Goal: Browse casually: Explore the website without a specific task or goal

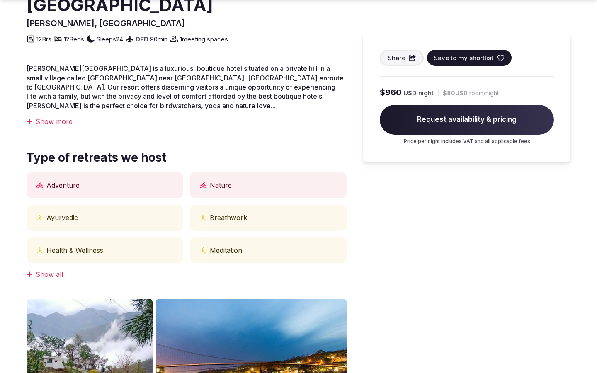
scroll to position [687, 0]
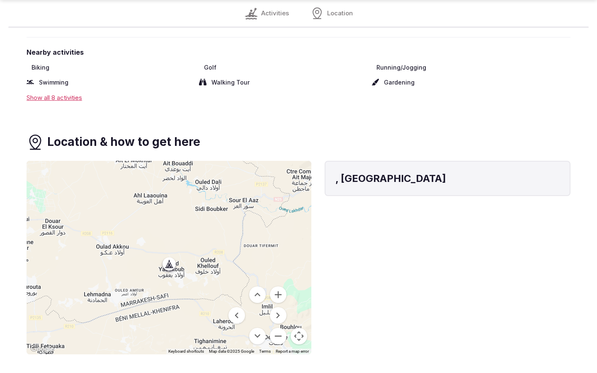
scroll to position [956, 0]
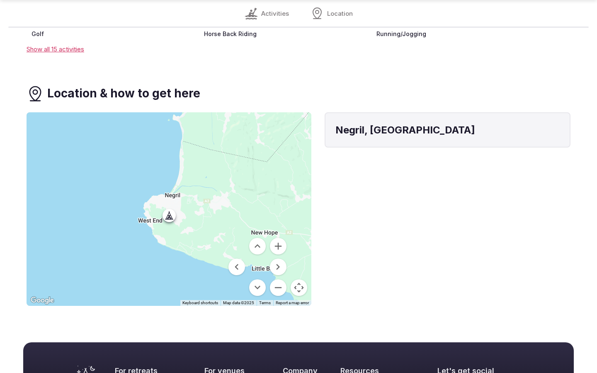
scroll to position [907, 0]
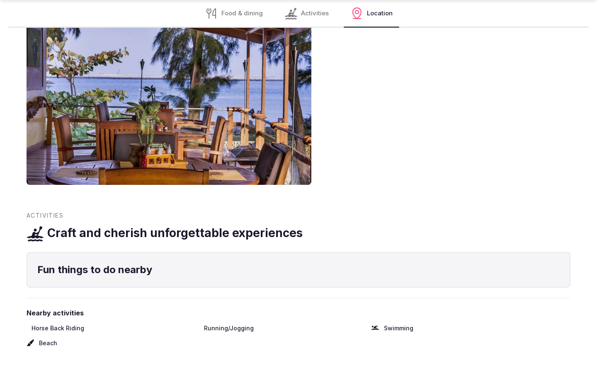
scroll to position [1015, 0]
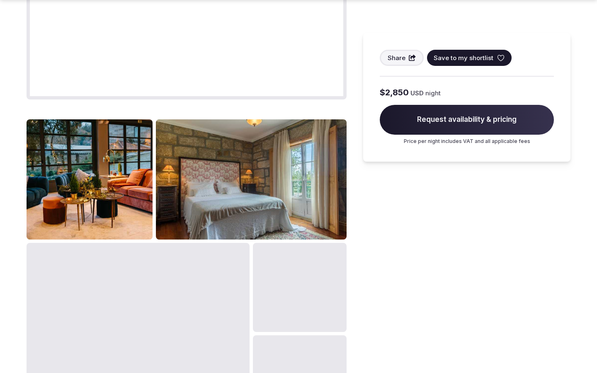
scroll to position [1043, 0]
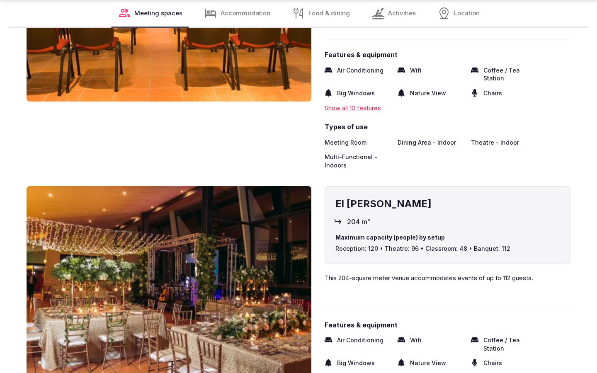
scroll to position [1371, 0]
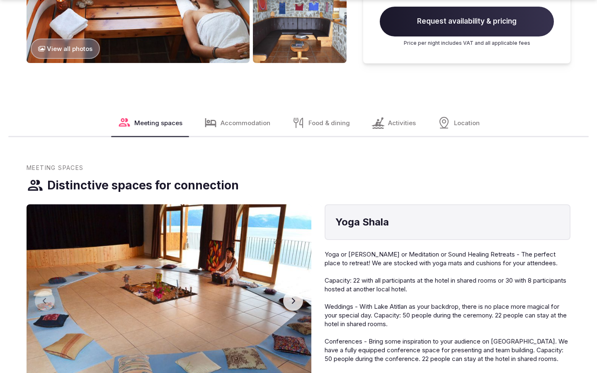
scroll to position [1399, 0]
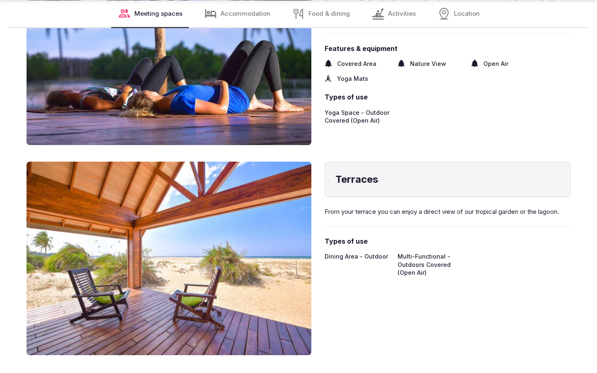
scroll to position [1371, 0]
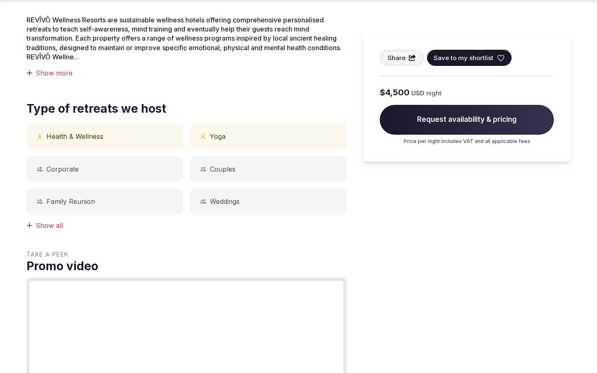
scroll to position [1043, 0]
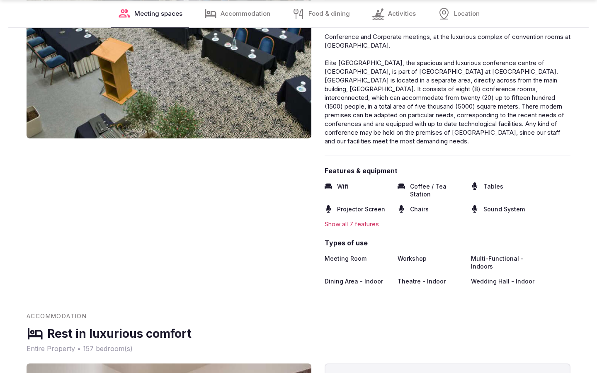
scroll to position [1371, 0]
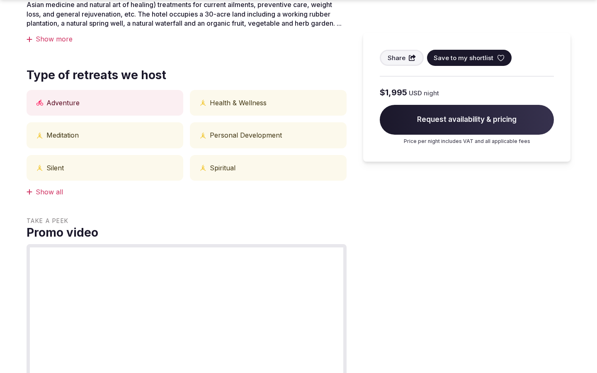
scroll to position [687, 0]
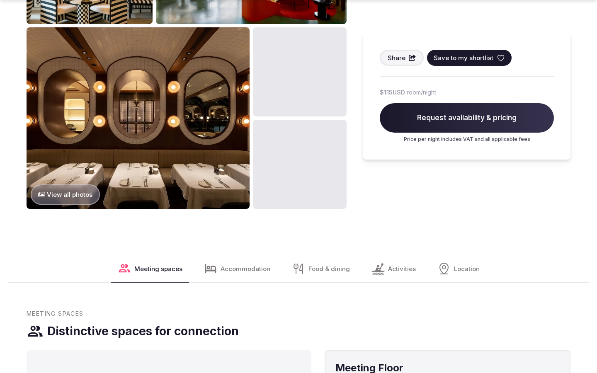
scroll to position [1043, 0]
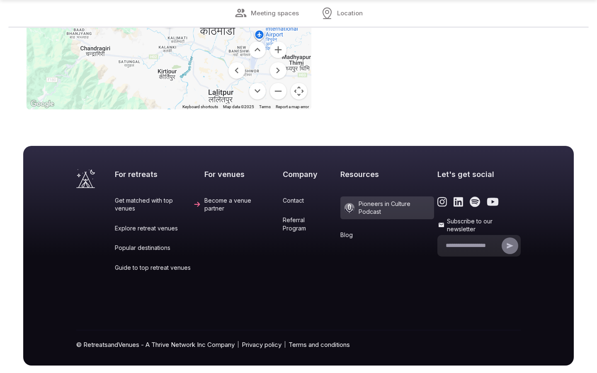
scroll to position [1039, 0]
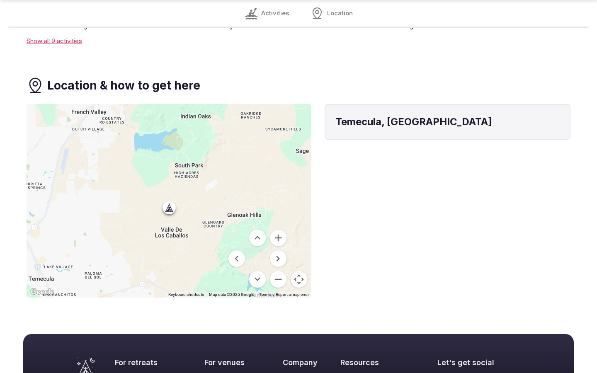
scroll to position [899, 0]
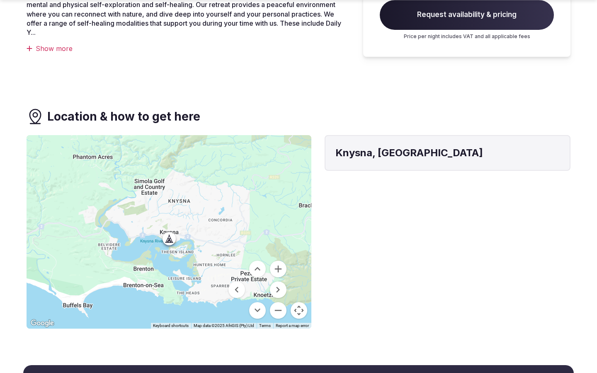
scroll to position [574, 0]
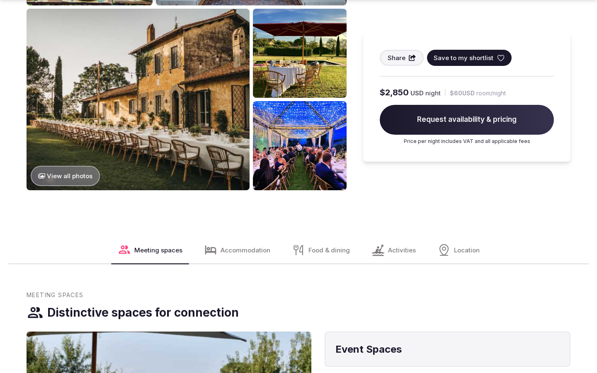
scroll to position [1043, 0]
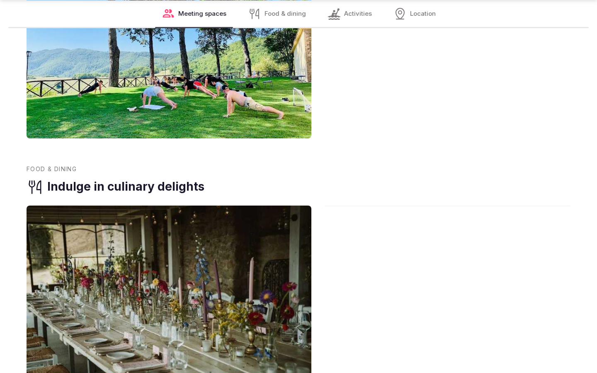
scroll to position [1371, 0]
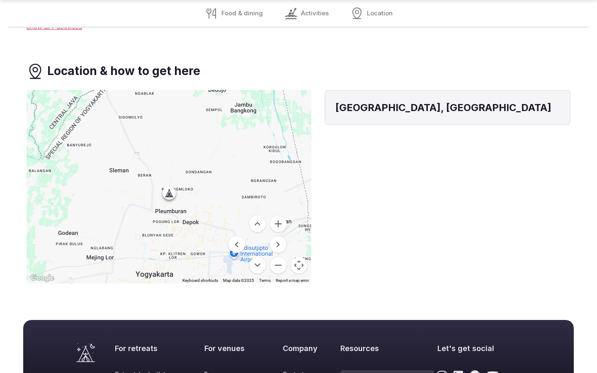
scroll to position [1213, 0]
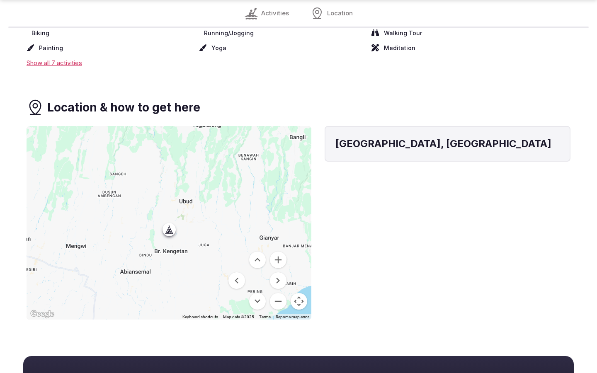
scroll to position [921, 0]
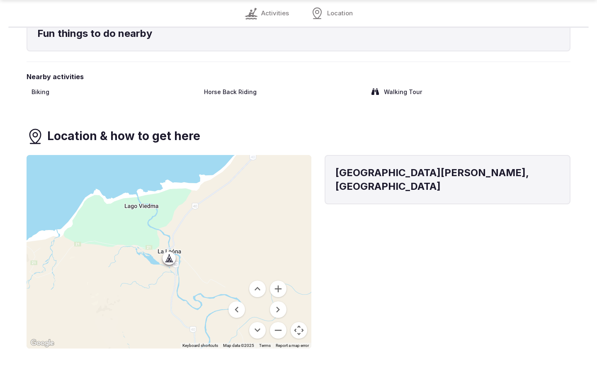
scroll to position [916, 0]
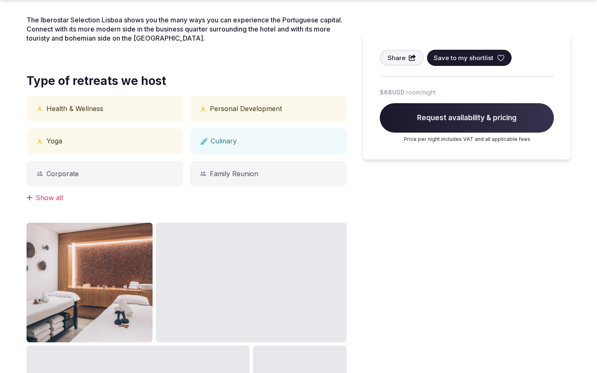
scroll to position [687, 0]
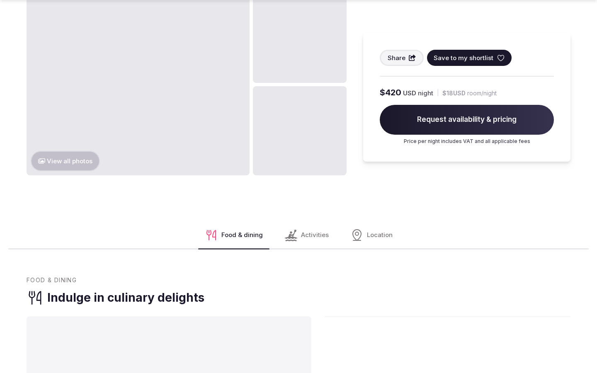
scroll to position [1043, 0]
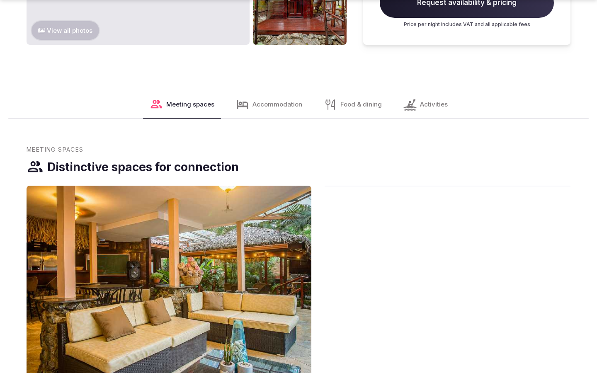
scroll to position [1399, 0]
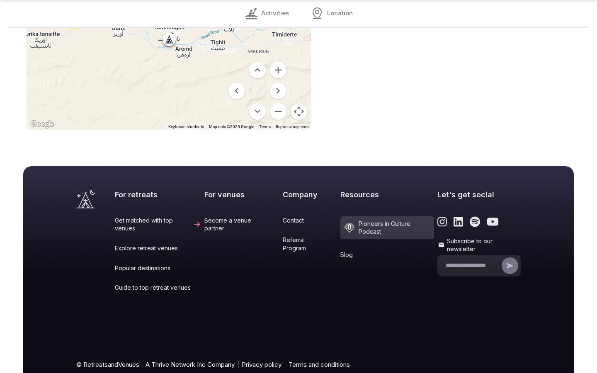
scroll to position [731, 0]
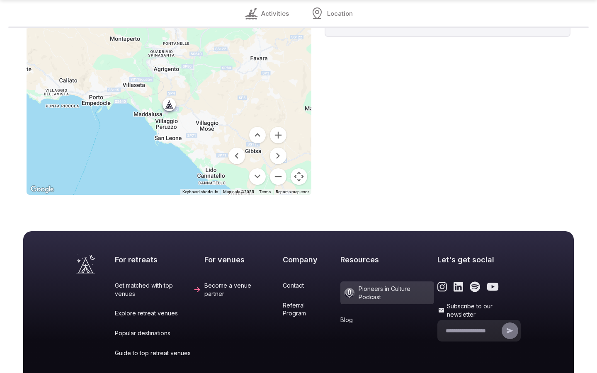
scroll to position [796, 0]
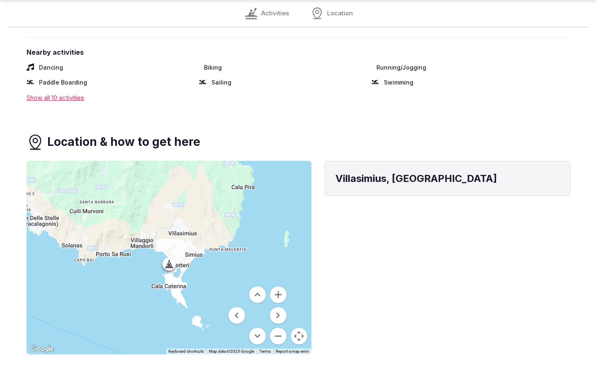
scroll to position [956, 0]
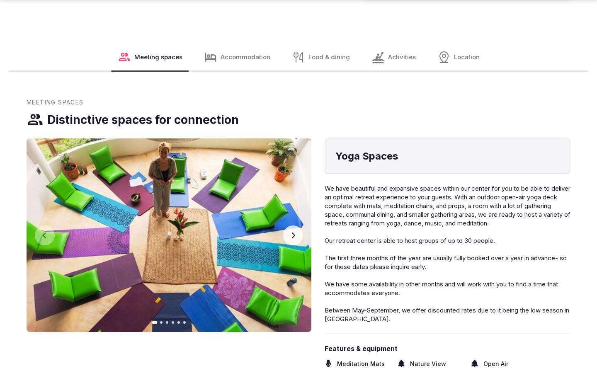
scroll to position [1399, 0]
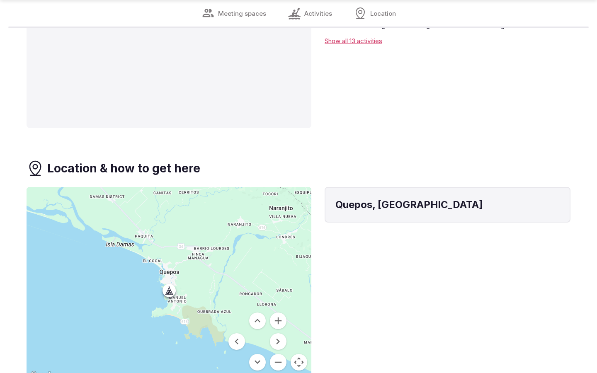
scroll to position [1284, 0]
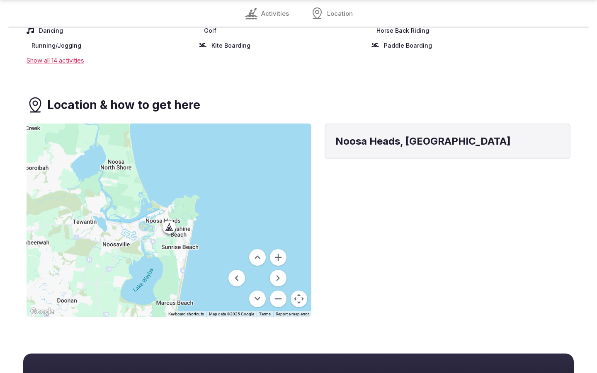
scroll to position [909, 0]
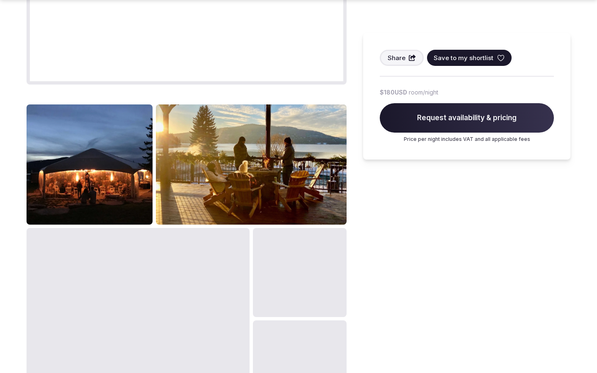
scroll to position [1043, 0]
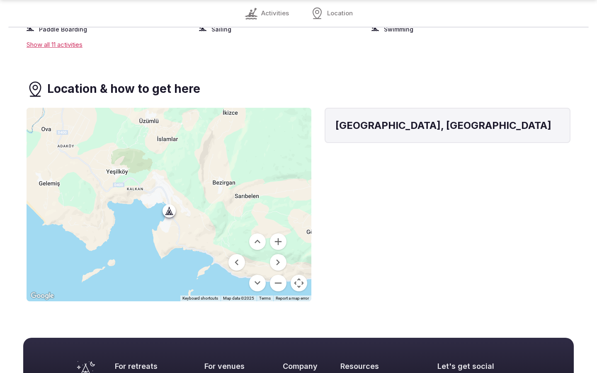
scroll to position [903, 0]
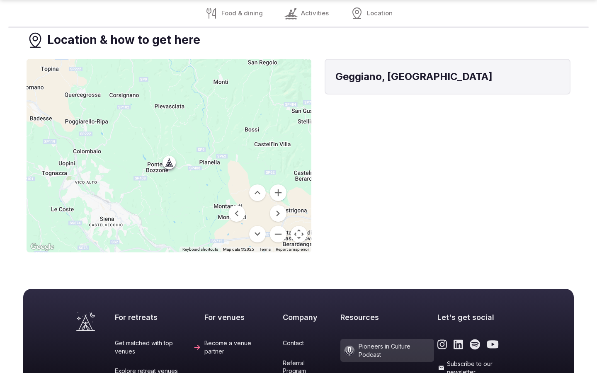
scroll to position [1173, 0]
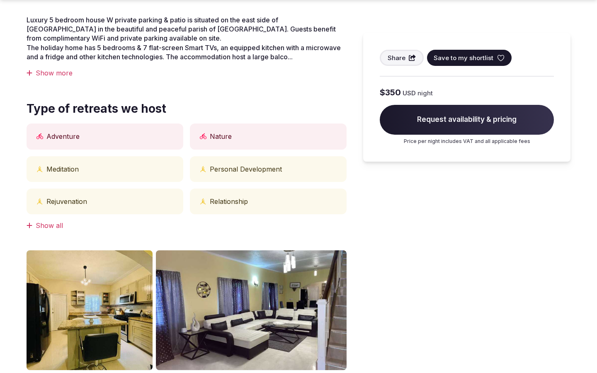
scroll to position [687, 0]
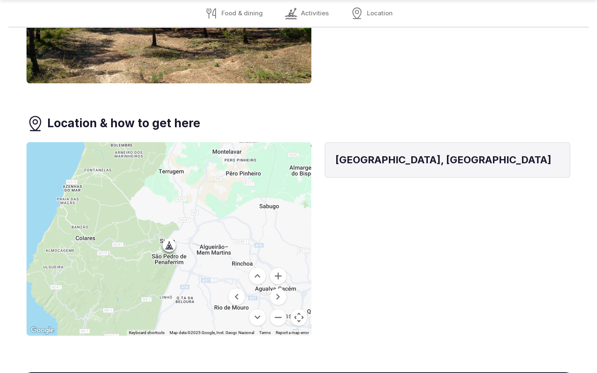
scroll to position [1265, 0]
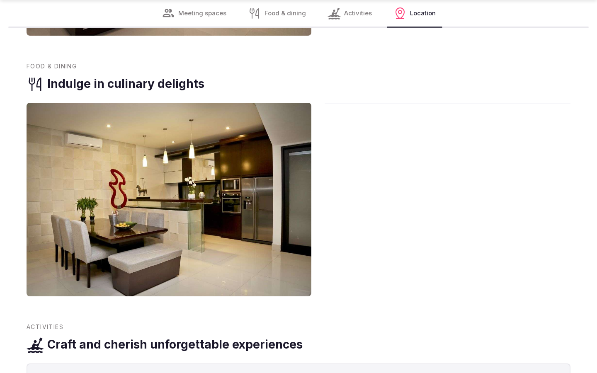
scroll to position [1371, 0]
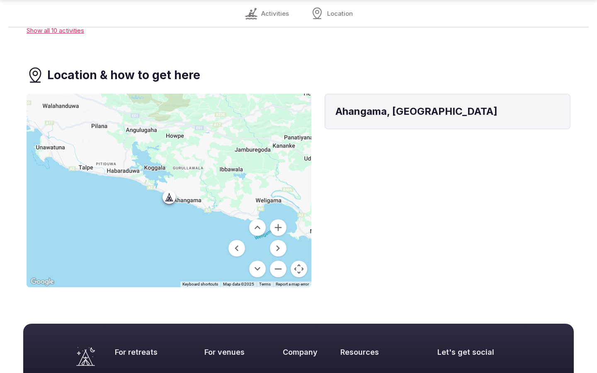
scroll to position [889, 0]
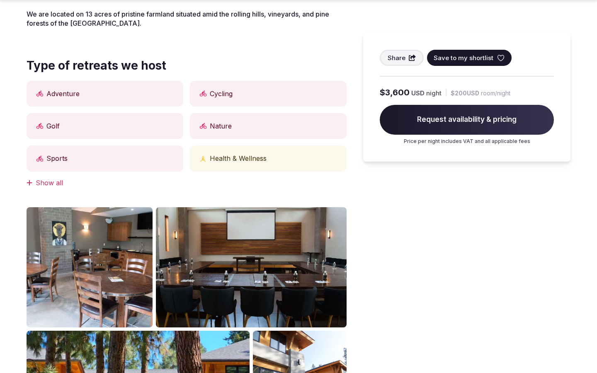
scroll to position [687, 0]
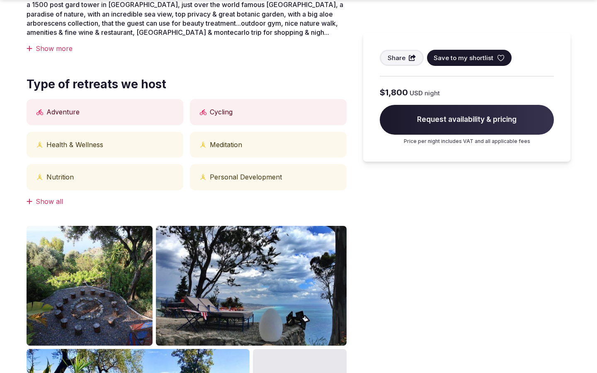
scroll to position [687, 0]
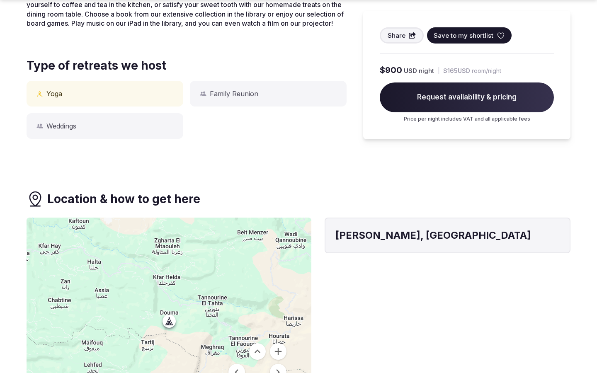
scroll to position [657, 0]
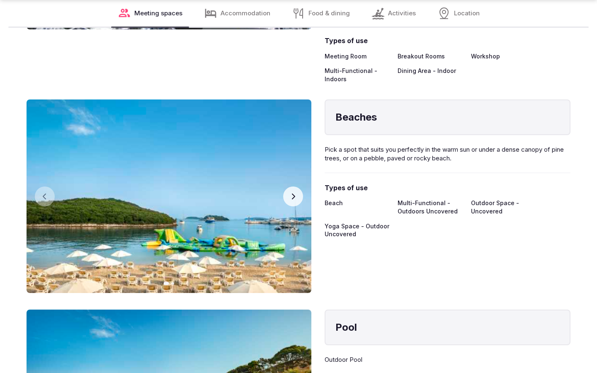
scroll to position [1371, 0]
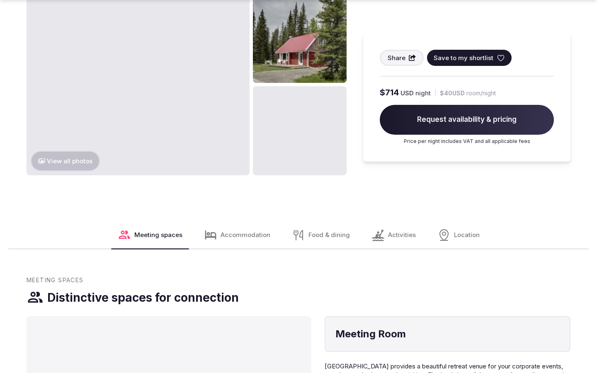
scroll to position [1043, 0]
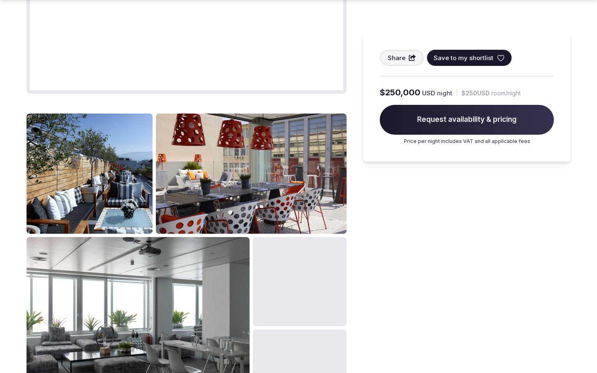
scroll to position [1043, 0]
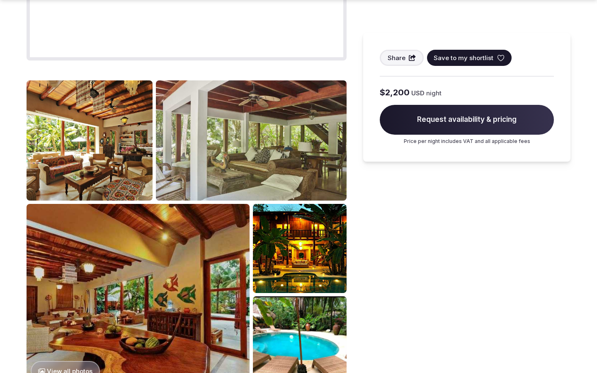
scroll to position [1043, 0]
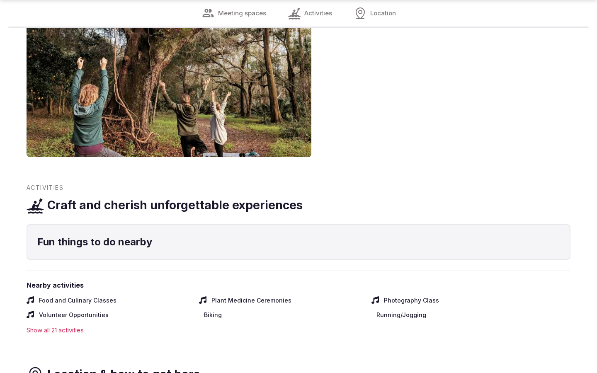
scroll to position [1015, 0]
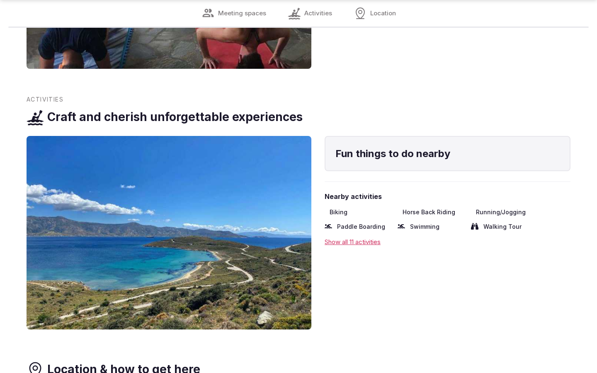
scroll to position [1371, 0]
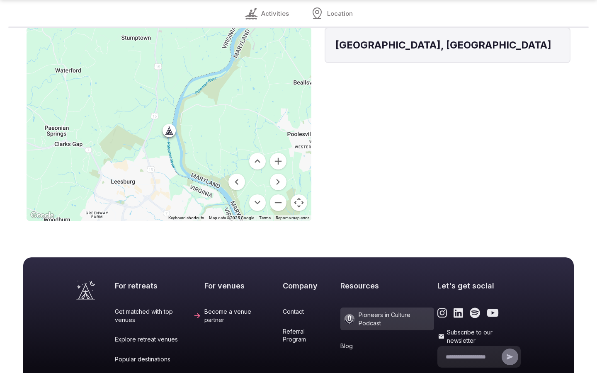
scroll to position [822, 0]
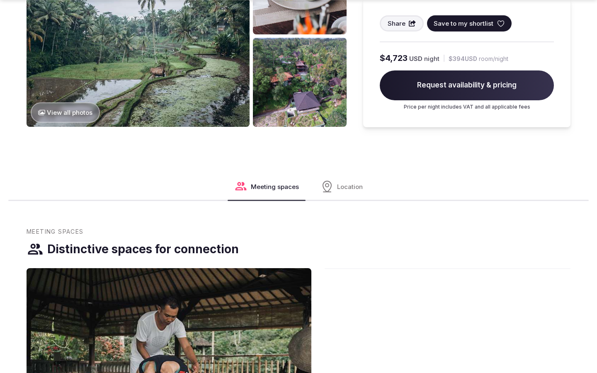
scroll to position [1043, 0]
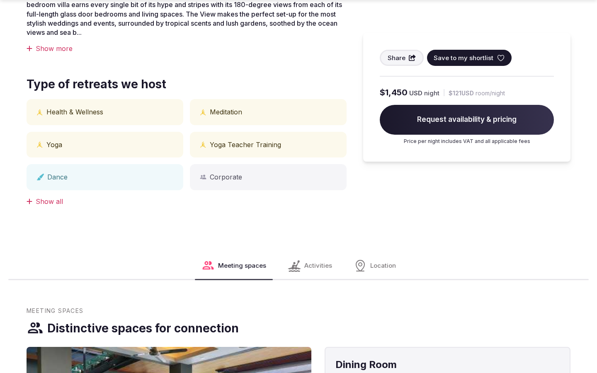
scroll to position [1011, 0]
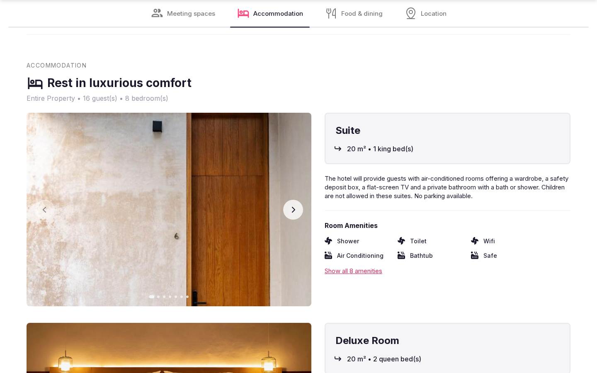
scroll to position [1371, 0]
